Goal: Download file/media

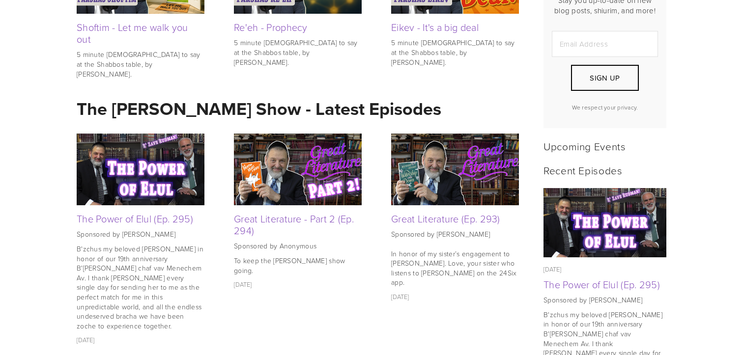
scroll to position [302, 0]
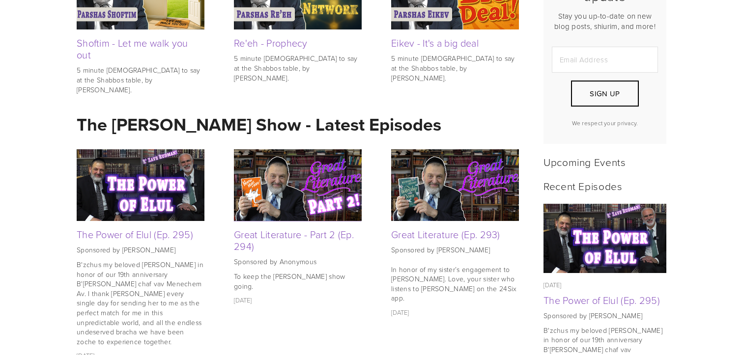
click at [259, 179] on img at bounding box center [298, 185] width 128 height 72
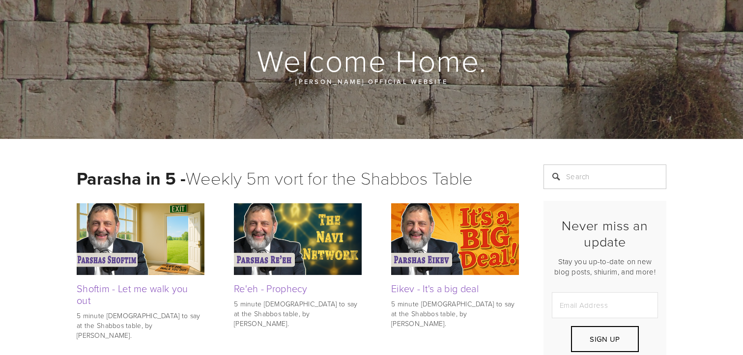
scroll to position [0, 0]
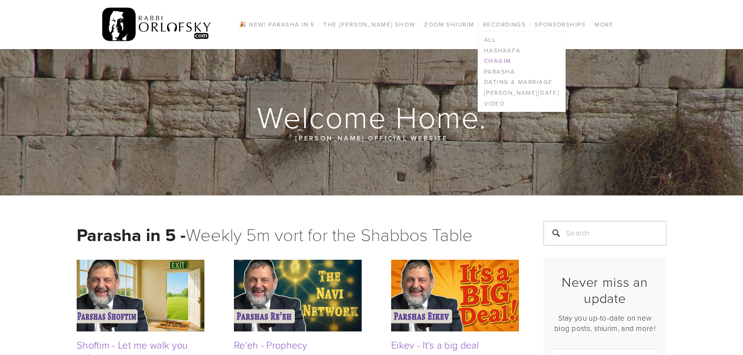
click at [507, 61] on link "Chagim" at bounding box center [521, 61] width 87 height 11
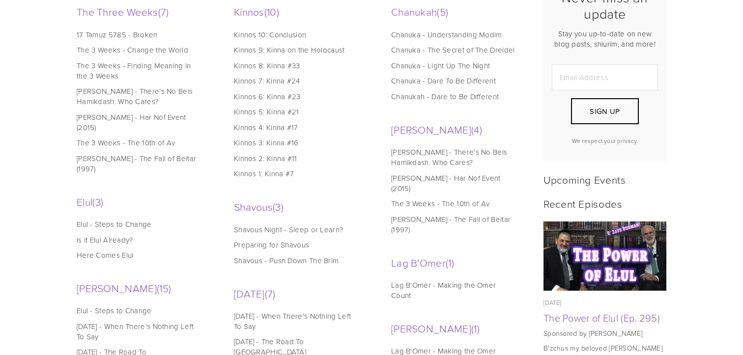
scroll to position [304, 0]
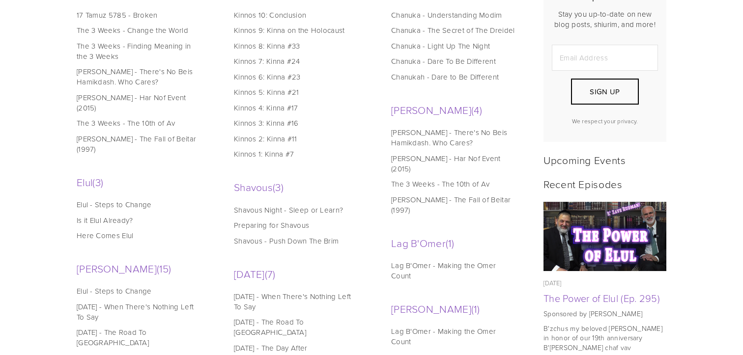
drag, startPoint x: 131, startPoint y: 223, endPoint x: 72, endPoint y: 162, distance: 85.2
click at [72, 162] on div "The Three Weeks 7 Jul 10, 2025 17 Tamuz 5785 - Broken Jul 26, 2020 The 3 Weeks …" at bounding box center [297, 275] width 459 height 592
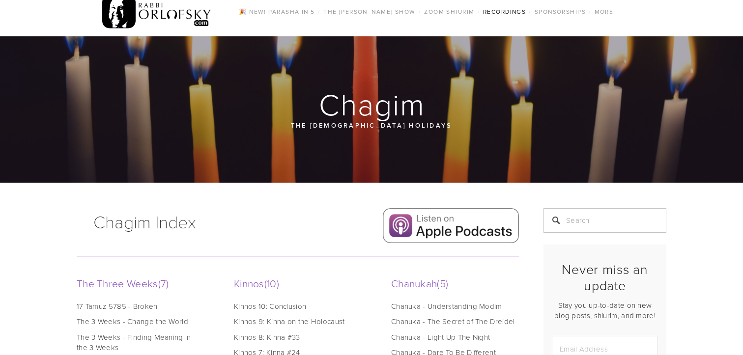
scroll to position [0, 0]
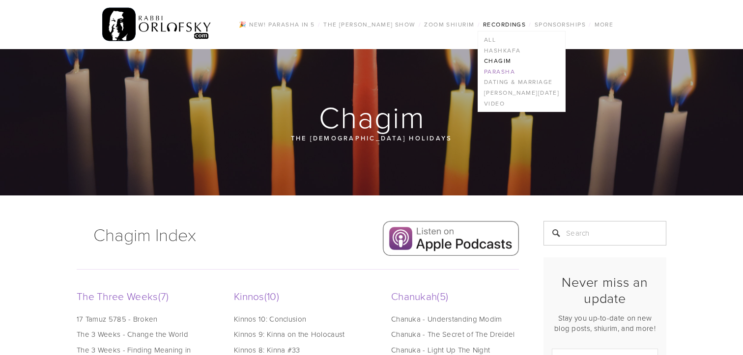
click at [509, 71] on link "Parasha" at bounding box center [521, 71] width 87 height 11
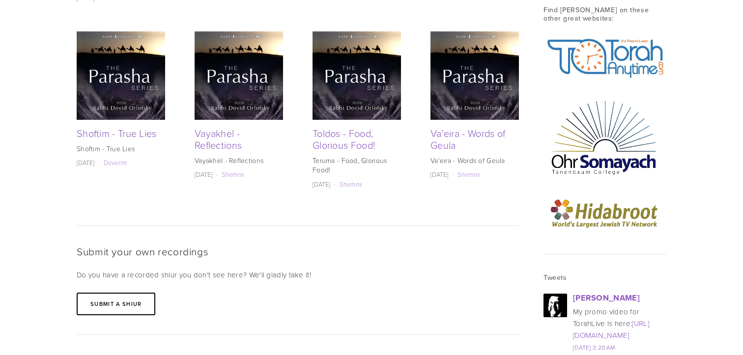
scroll to position [1152, 0]
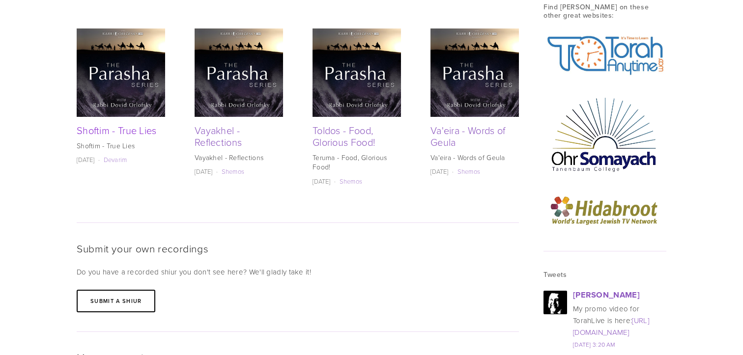
click at [123, 123] on link "Shoftim - True Lies" at bounding box center [117, 130] width 80 height 14
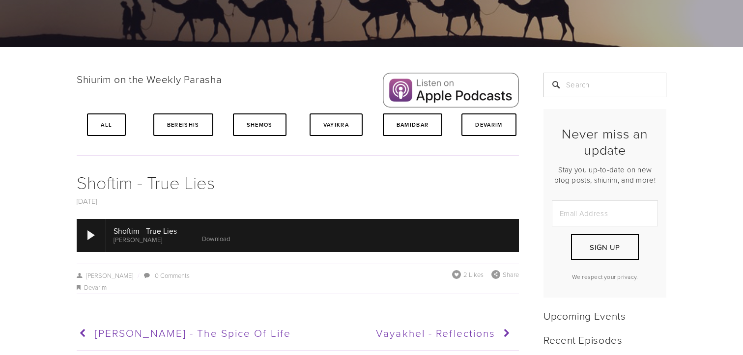
scroll to position [149, 0]
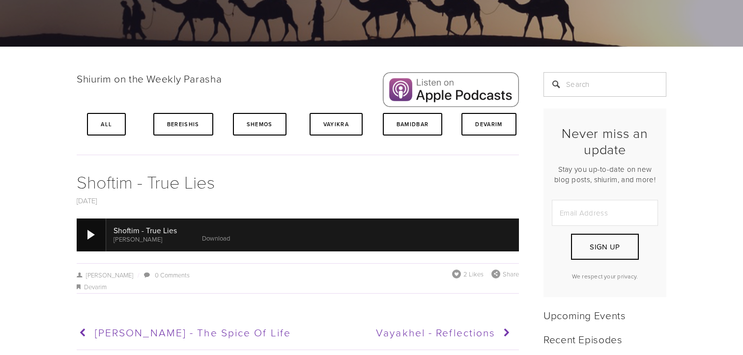
click at [95, 231] on div at bounding box center [91, 235] width 29 height 32
click at [229, 237] on link "Download" at bounding box center [225, 238] width 28 height 9
click at [92, 238] on div at bounding box center [91, 235] width 7 height 10
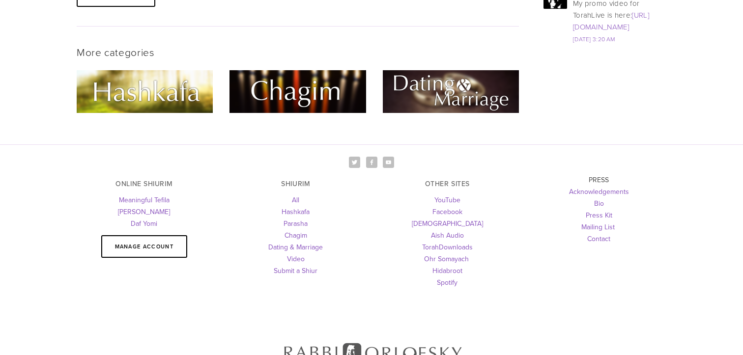
scroll to position [1379, 0]
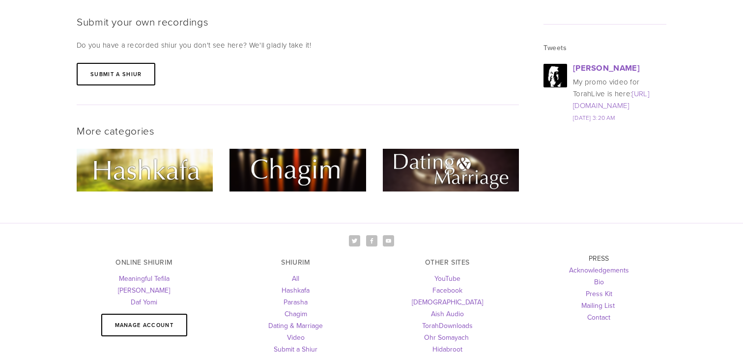
click at [279, 149] on img at bounding box center [298, 170] width 136 height 43
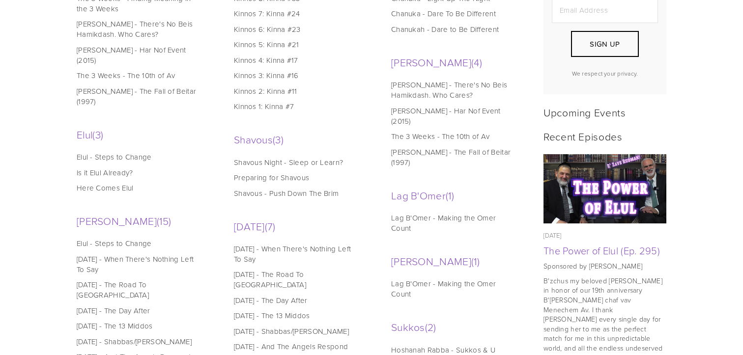
scroll to position [354, 0]
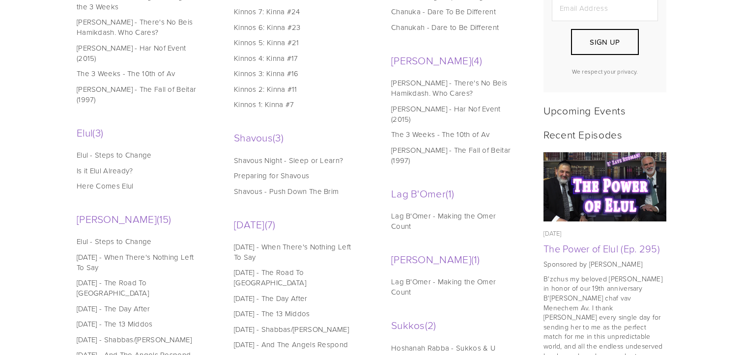
click at [119, 150] on link "Elul - Steps to Change" at bounding box center [139, 155] width 125 height 10
click at [96, 166] on link "Is it Elul Already?" at bounding box center [139, 171] width 125 height 10
click at [102, 181] on link "Here Comes Elul" at bounding box center [139, 186] width 125 height 10
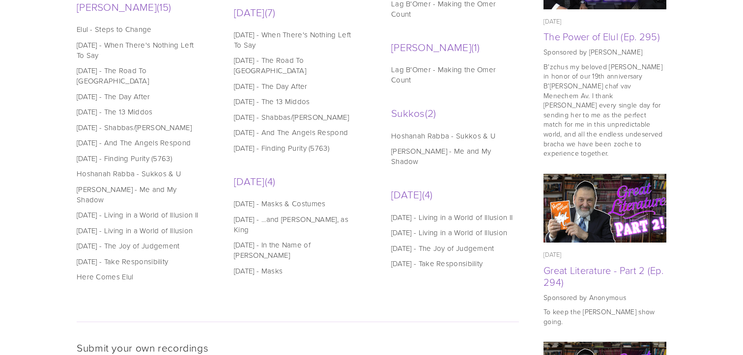
scroll to position [582, 0]
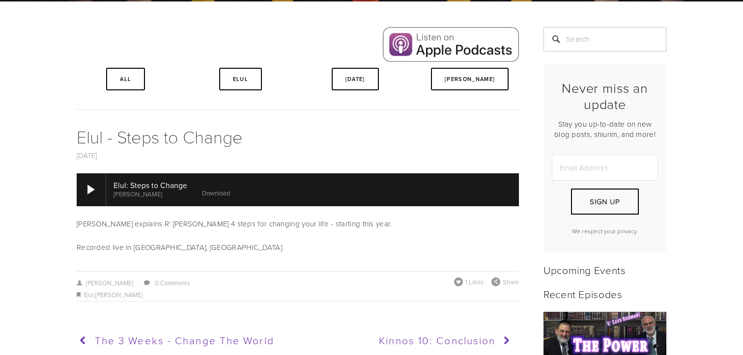
scroll to position [195, 0]
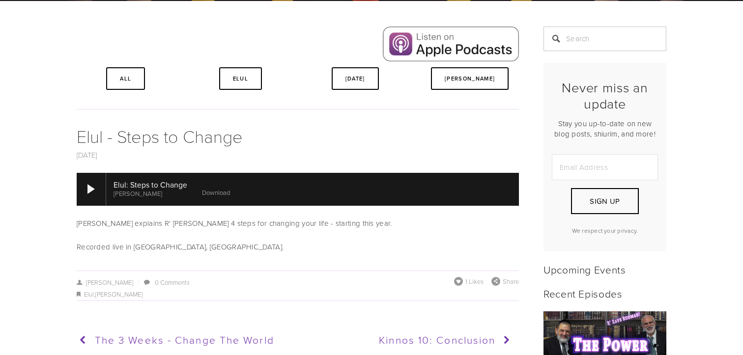
click at [218, 192] on link "Download" at bounding box center [216, 192] width 28 height 9
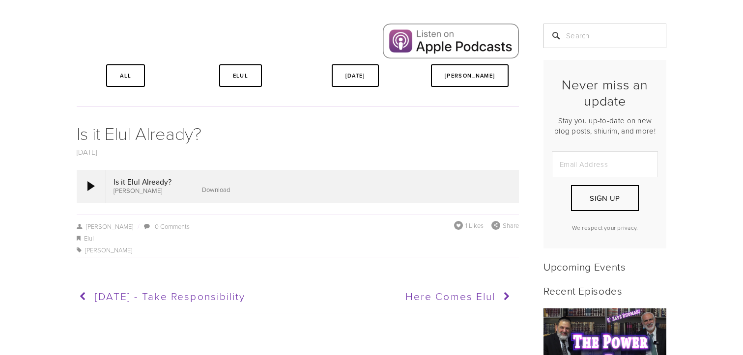
scroll to position [205, 0]
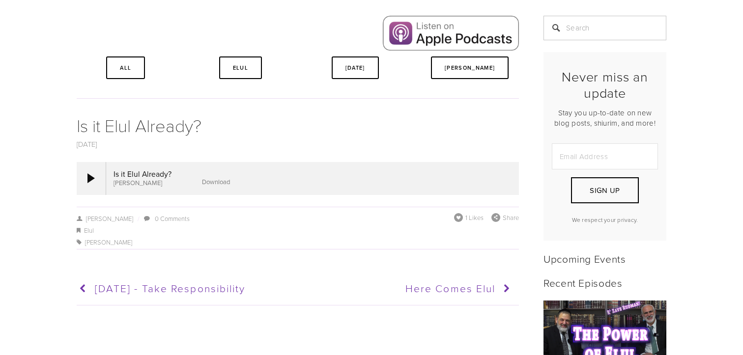
click at [218, 182] on link "Download" at bounding box center [216, 181] width 28 height 9
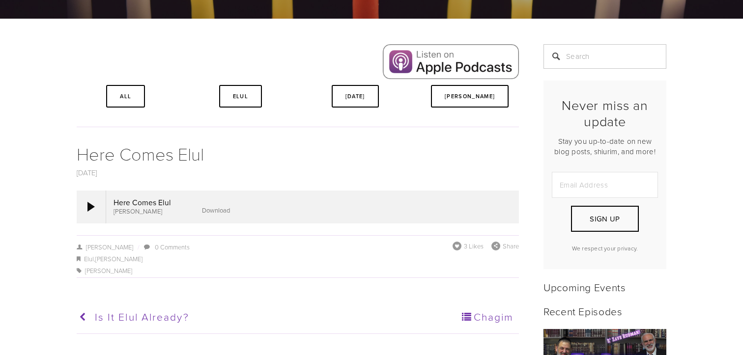
scroll to position [179, 0]
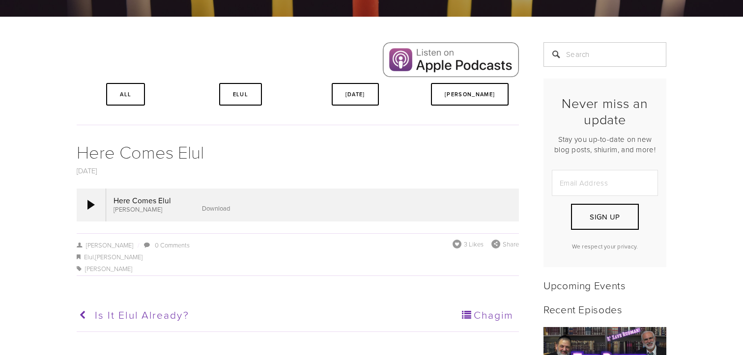
click at [224, 209] on link "Download" at bounding box center [216, 208] width 28 height 9
